Goal: Task Accomplishment & Management: Manage account settings

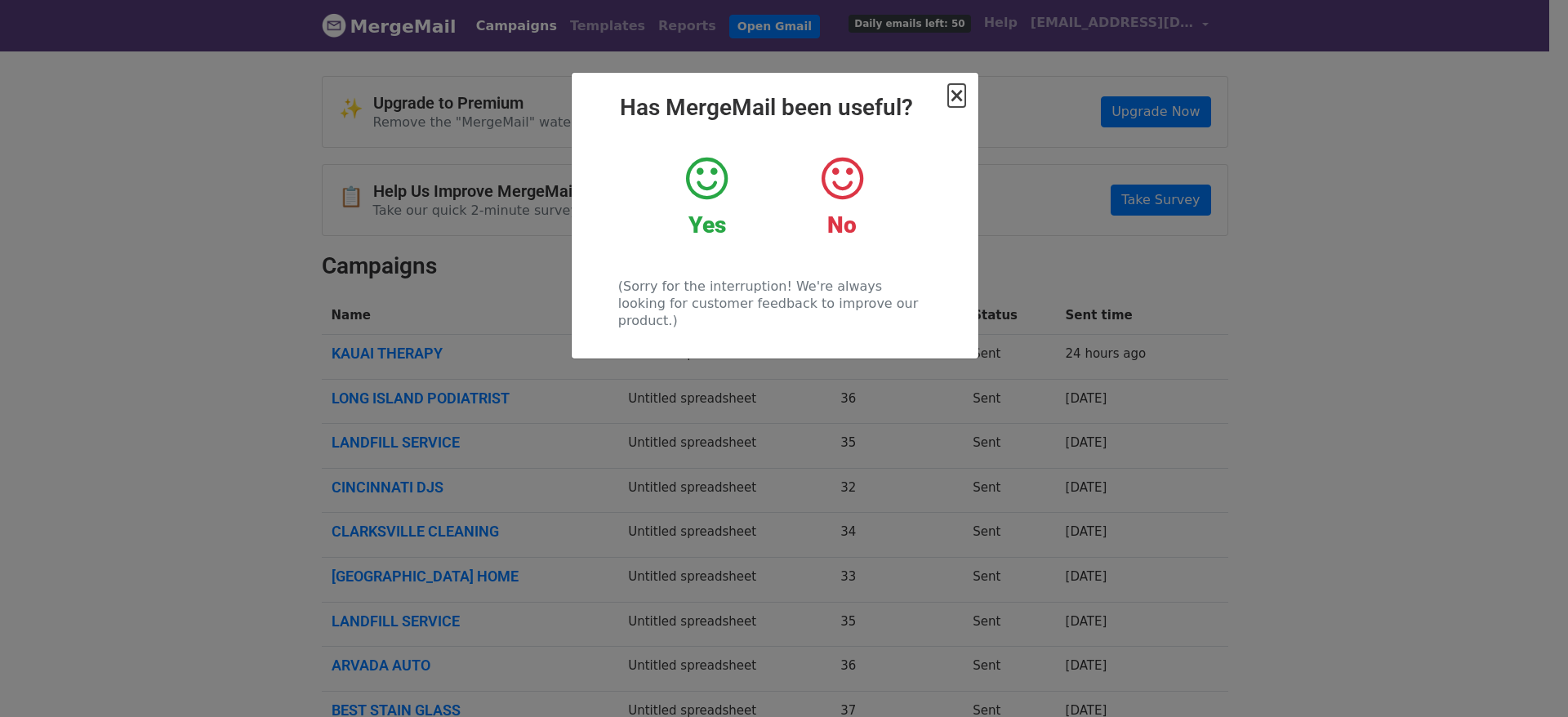
click at [961, 98] on span "×" at bounding box center [957, 96] width 16 height 23
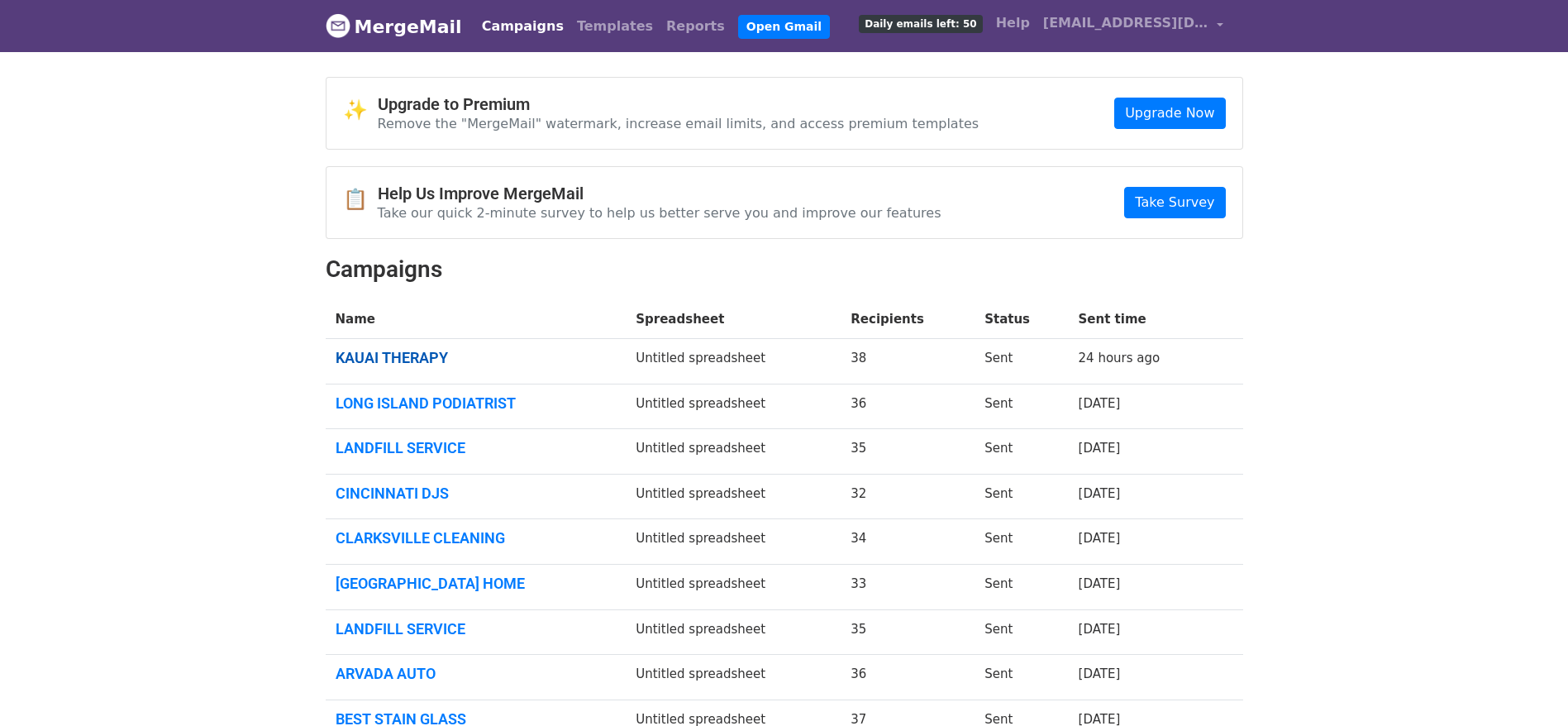
click at [413, 357] on link "KAUAI THERAPY" at bounding box center [476, 358] width 281 height 18
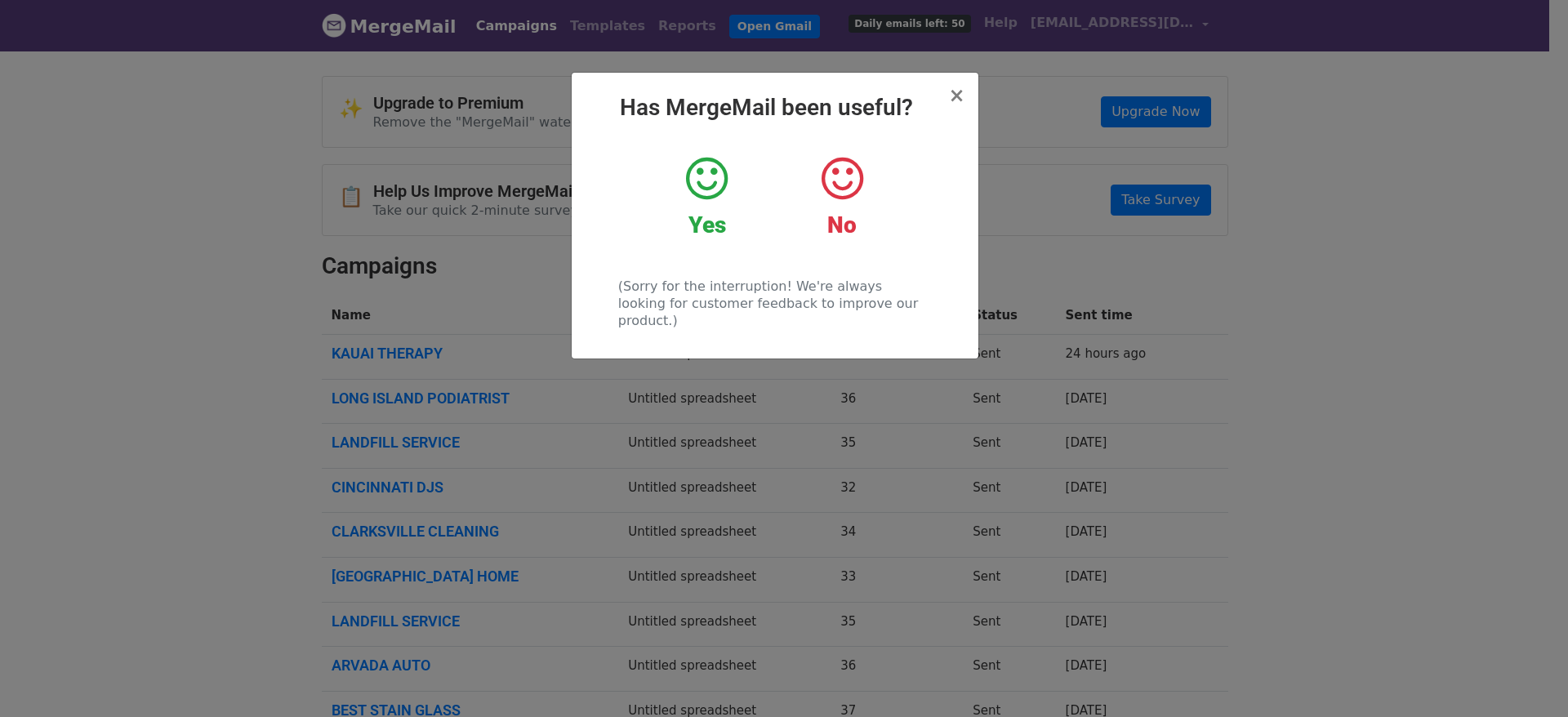
click at [941, 100] on h2 "Has MergeMail been useful?" at bounding box center [775, 107] width 381 height 28
click at [959, 100] on span "×" at bounding box center [957, 96] width 16 height 23
